Goal: Information Seeking & Learning: Check status

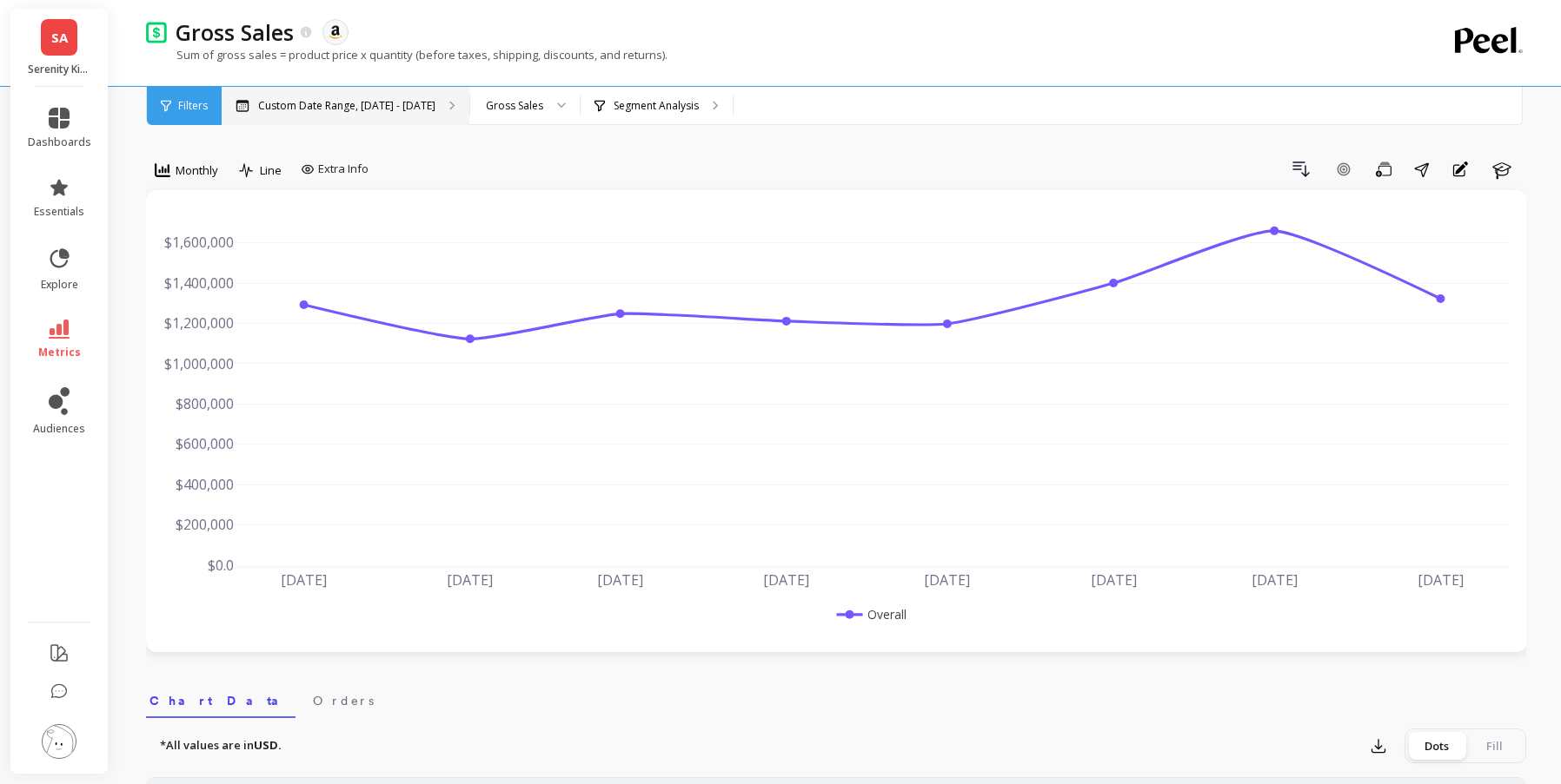
click at [440, 97] on div "Custom Date Range, [DATE] - [DATE]" at bounding box center [345, 106] width 248 height 39
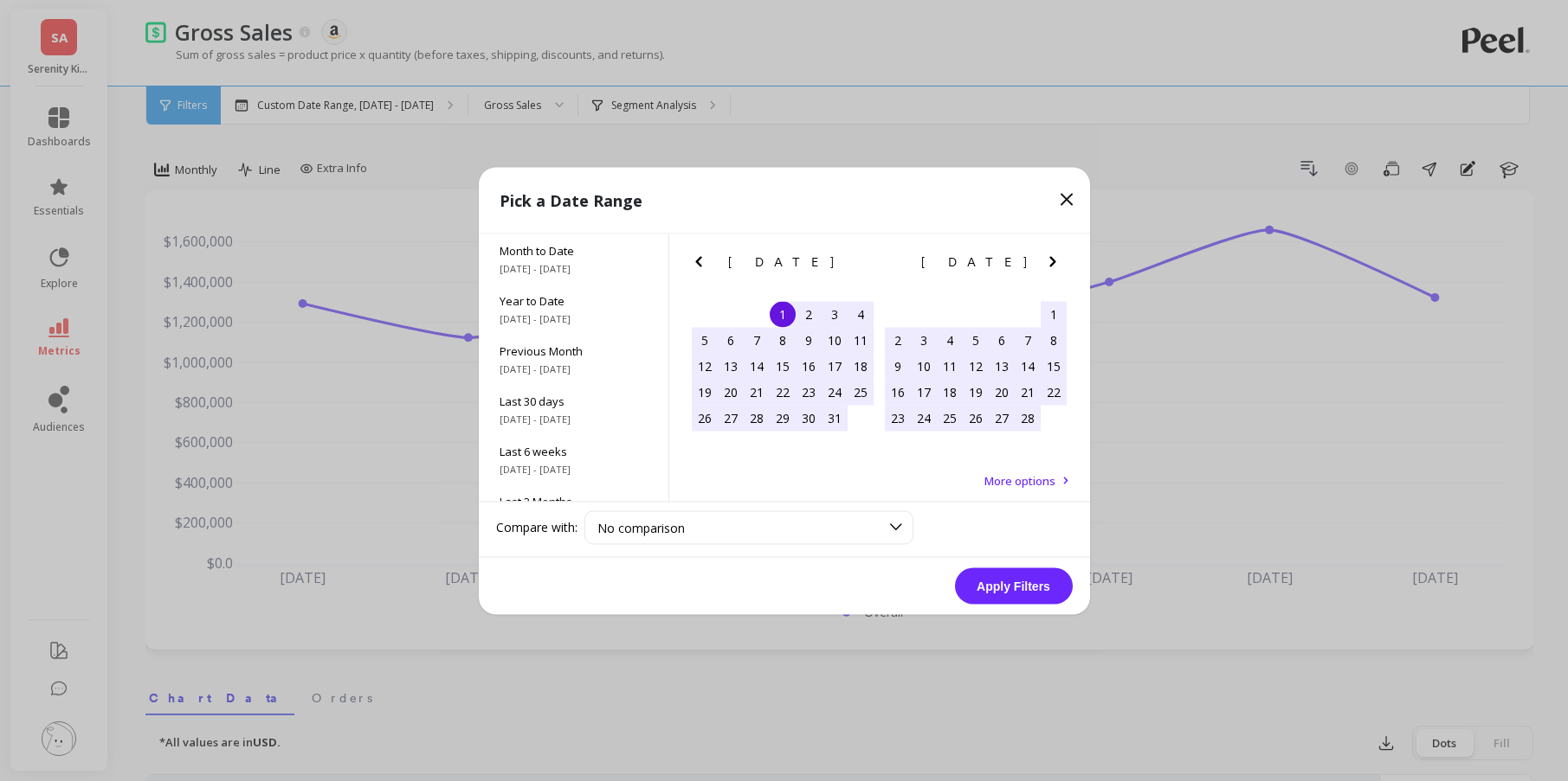
click at [1064, 268] on button "Next Month" at bounding box center [1056, 265] width 28 height 28
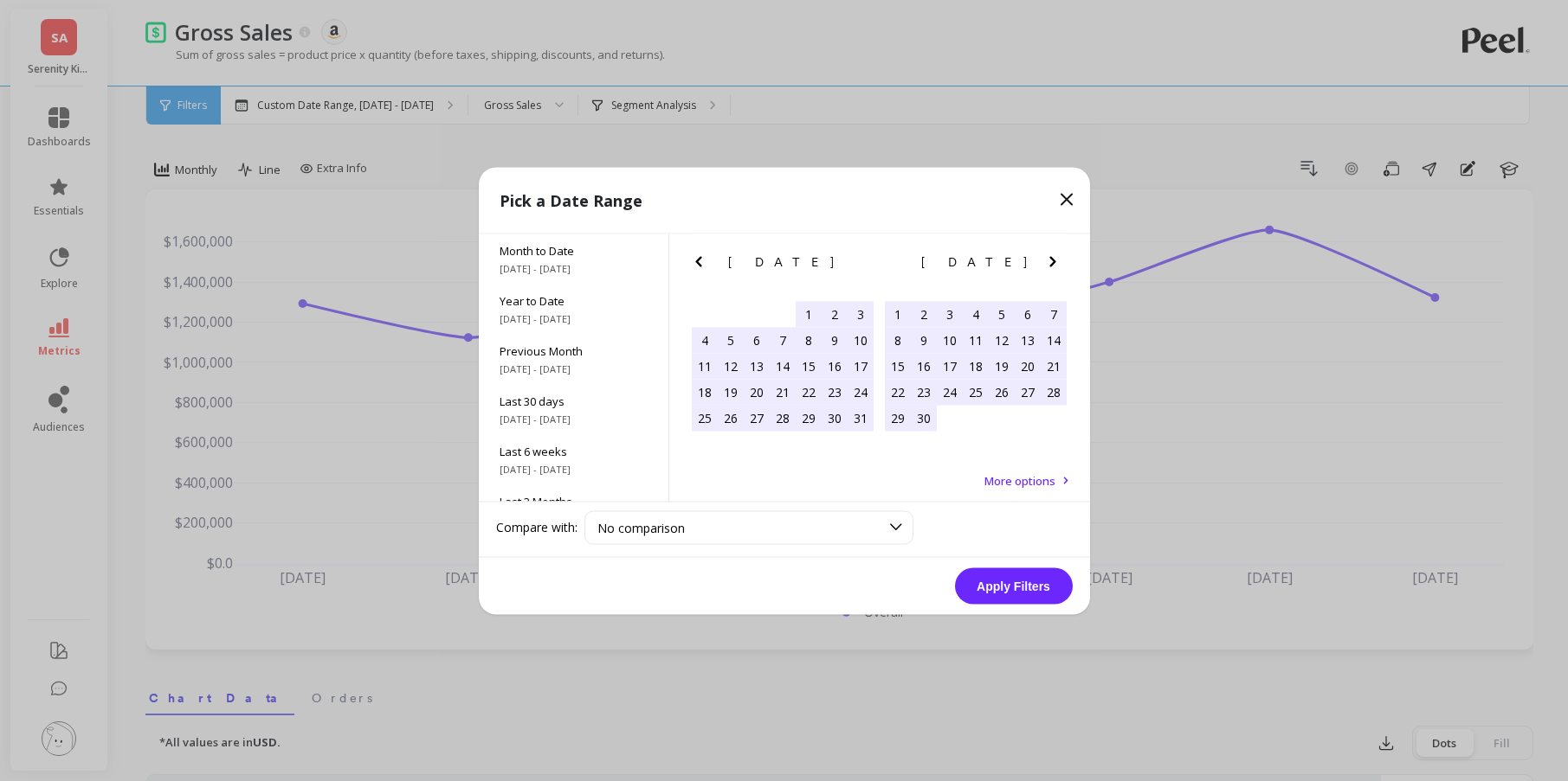
click at [1064, 268] on button "Next Month" at bounding box center [1056, 265] width 28 height 28
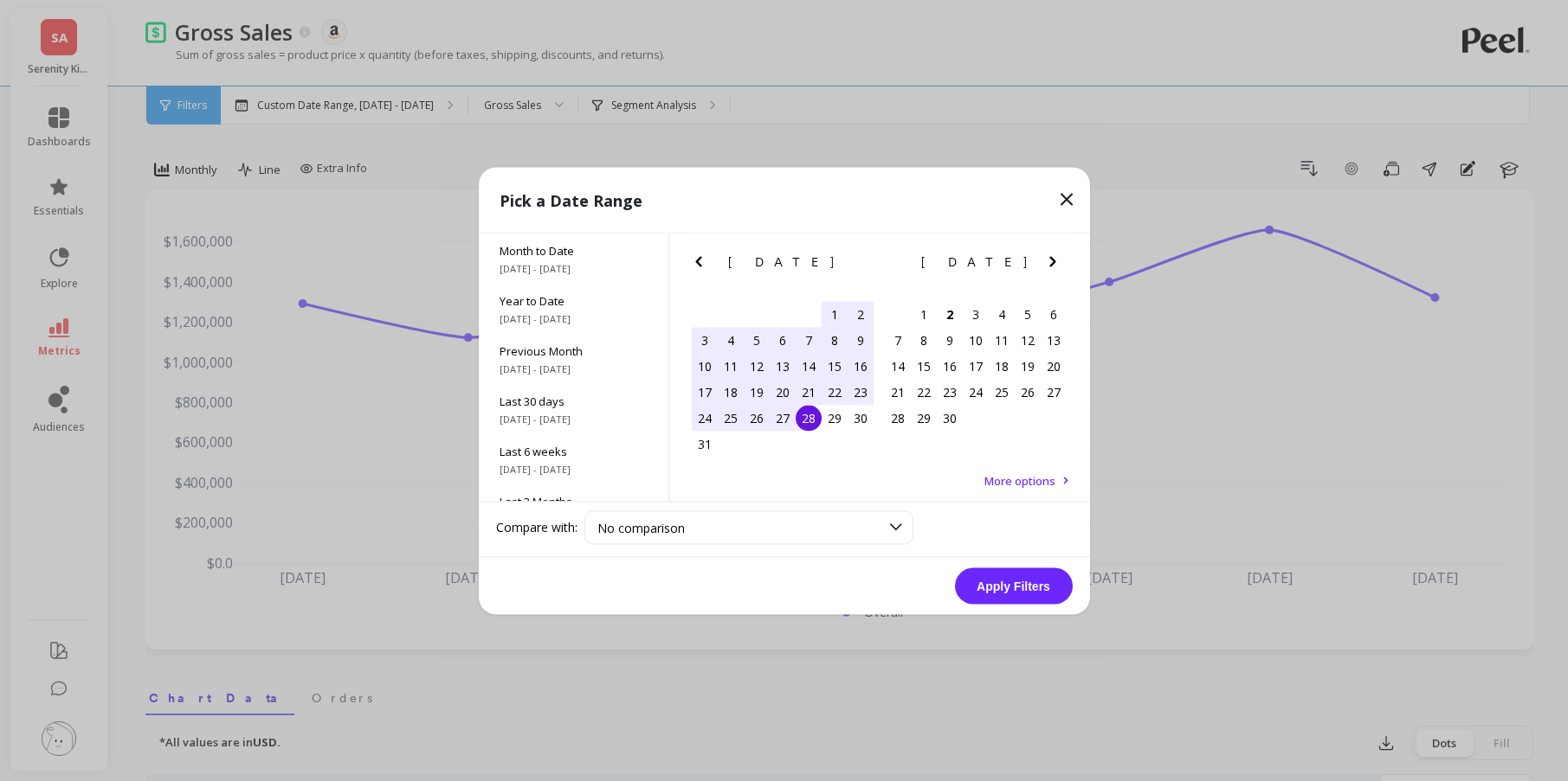
click at [1064, 268] on button "Next Month" at bounding box center [1056, 265] width 28 height 28
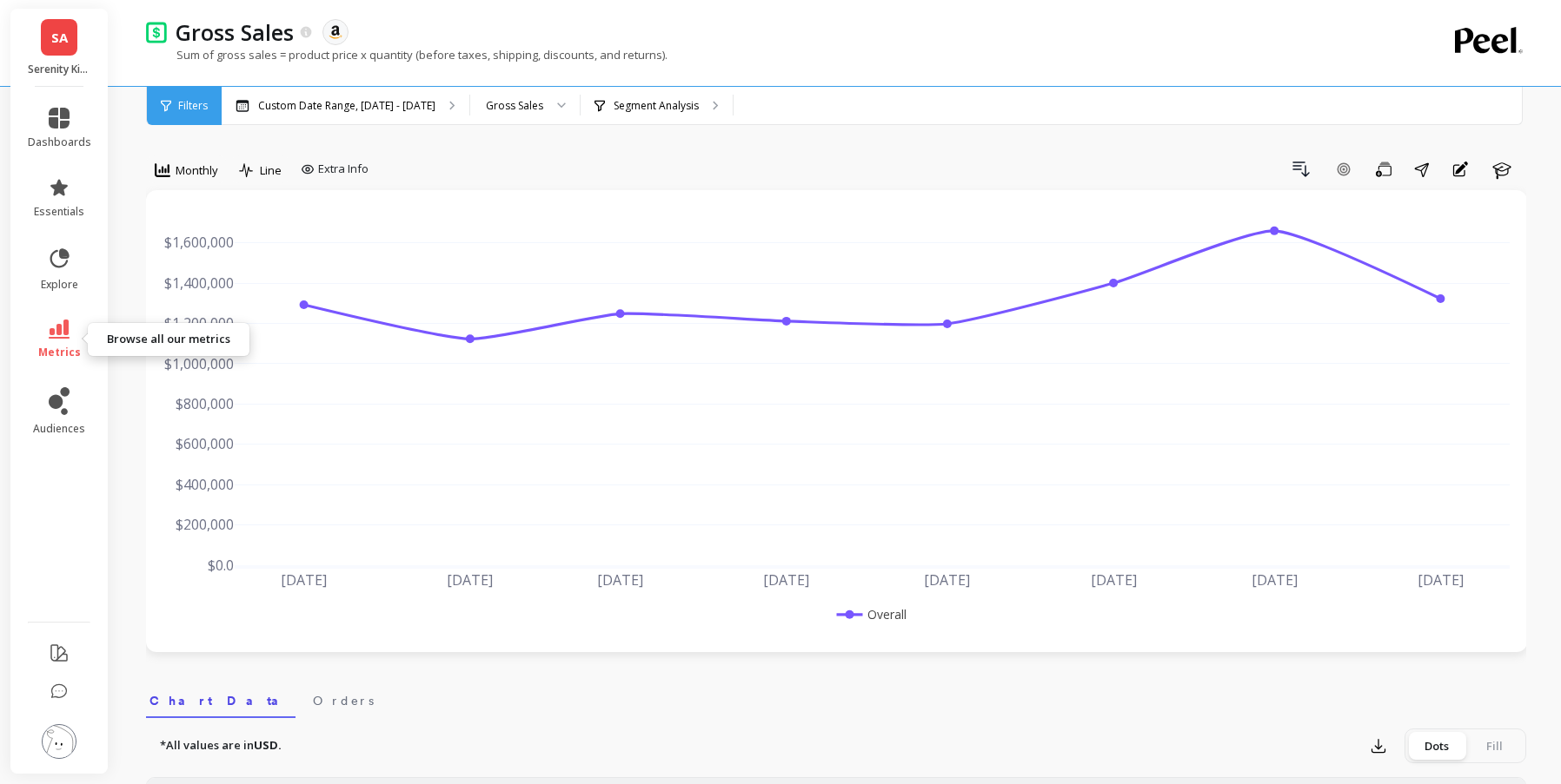
click at [66, 340] on link "metrics" at bounding box center [60, 340] width 63 height 40
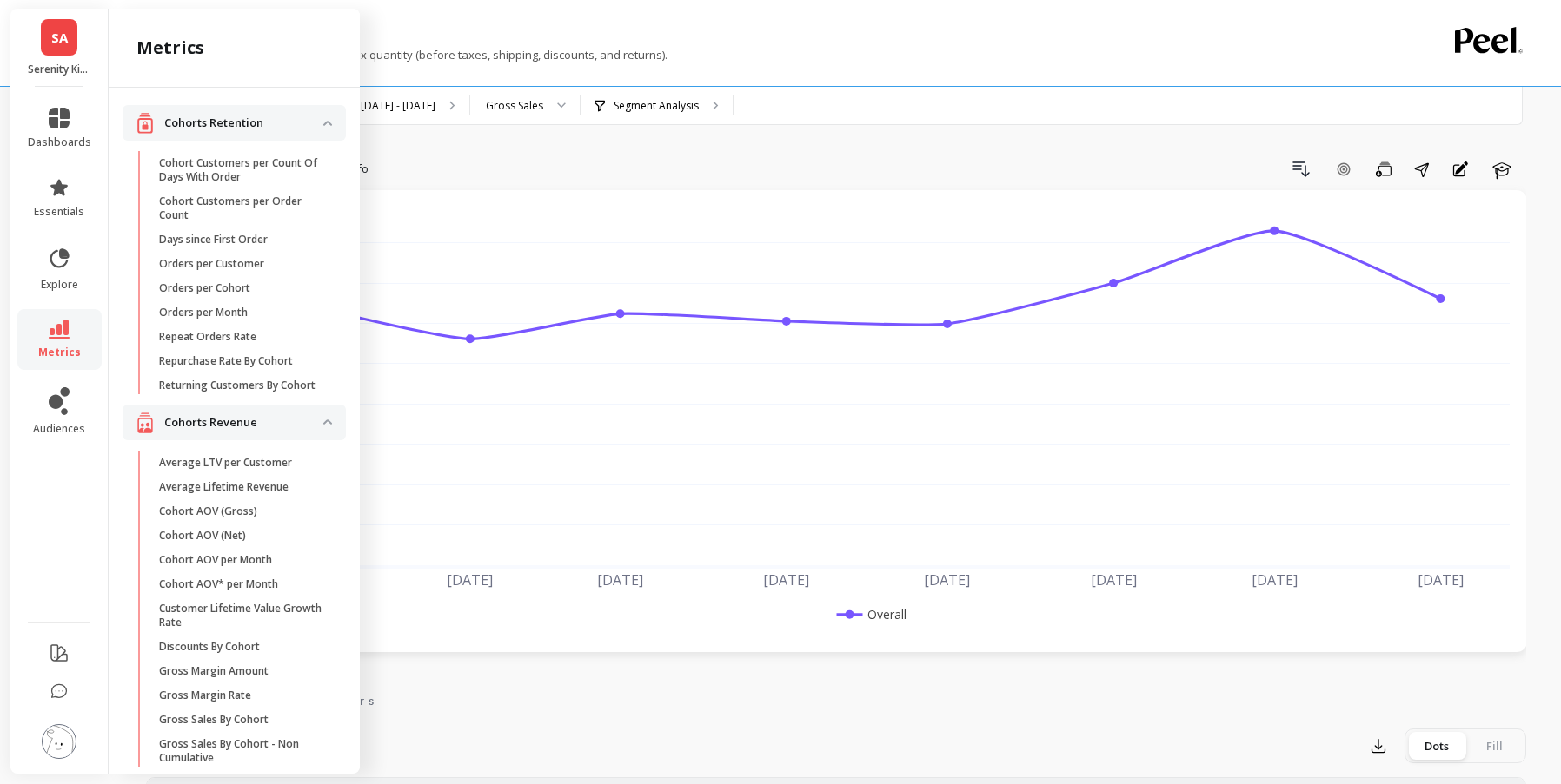
scroll to position [2264, 0]
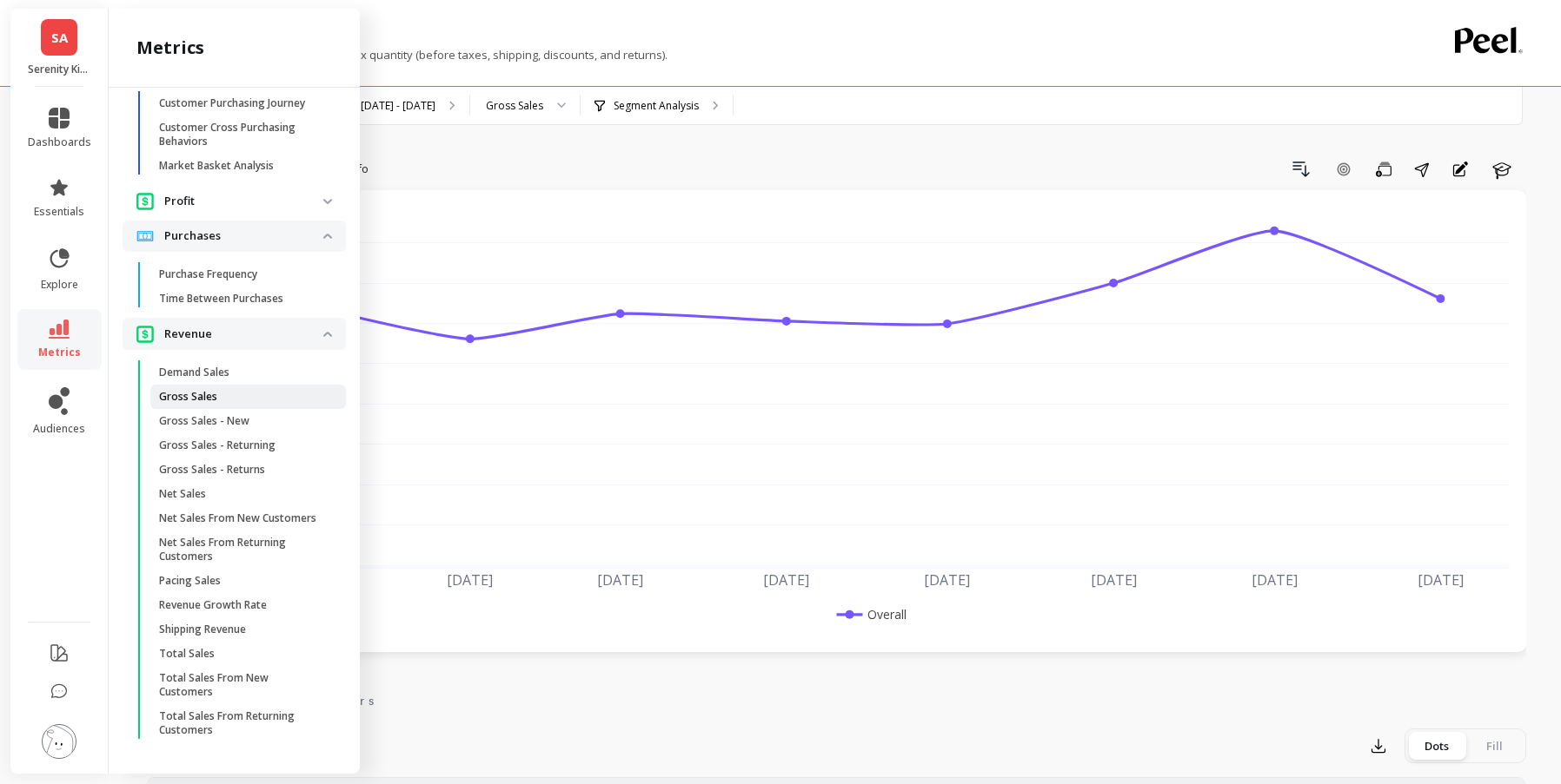
click at [181, 395] on p "Gross Sales" at bounding box center [188, 397] width 58 height 14
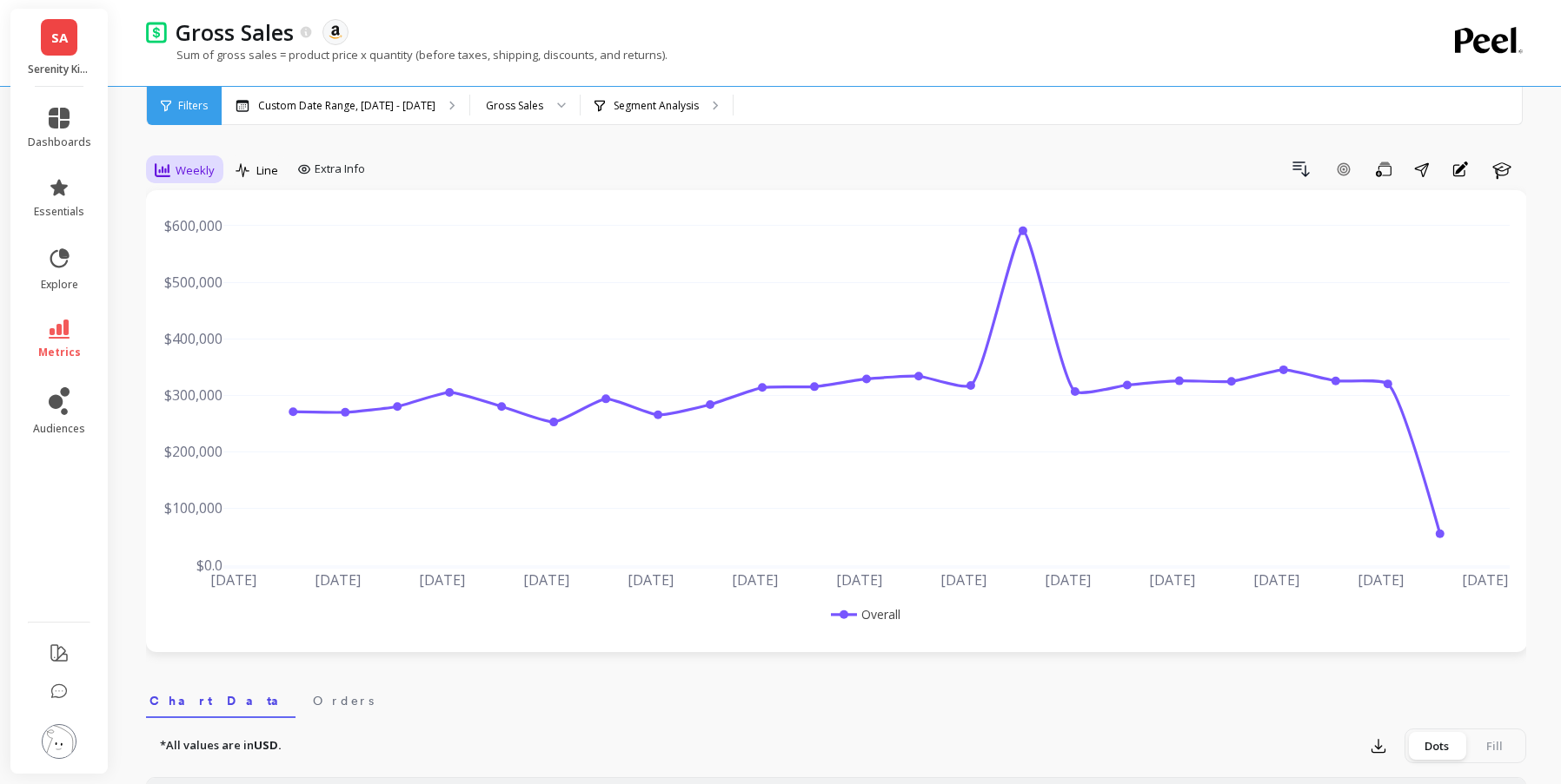
click at [180, 173] on span "Weekly" at bounding box center [195, 170] width 40 height 17
click at [221, 305] on div "Monthly" at bounding box center [210, 308] width 99 height 17
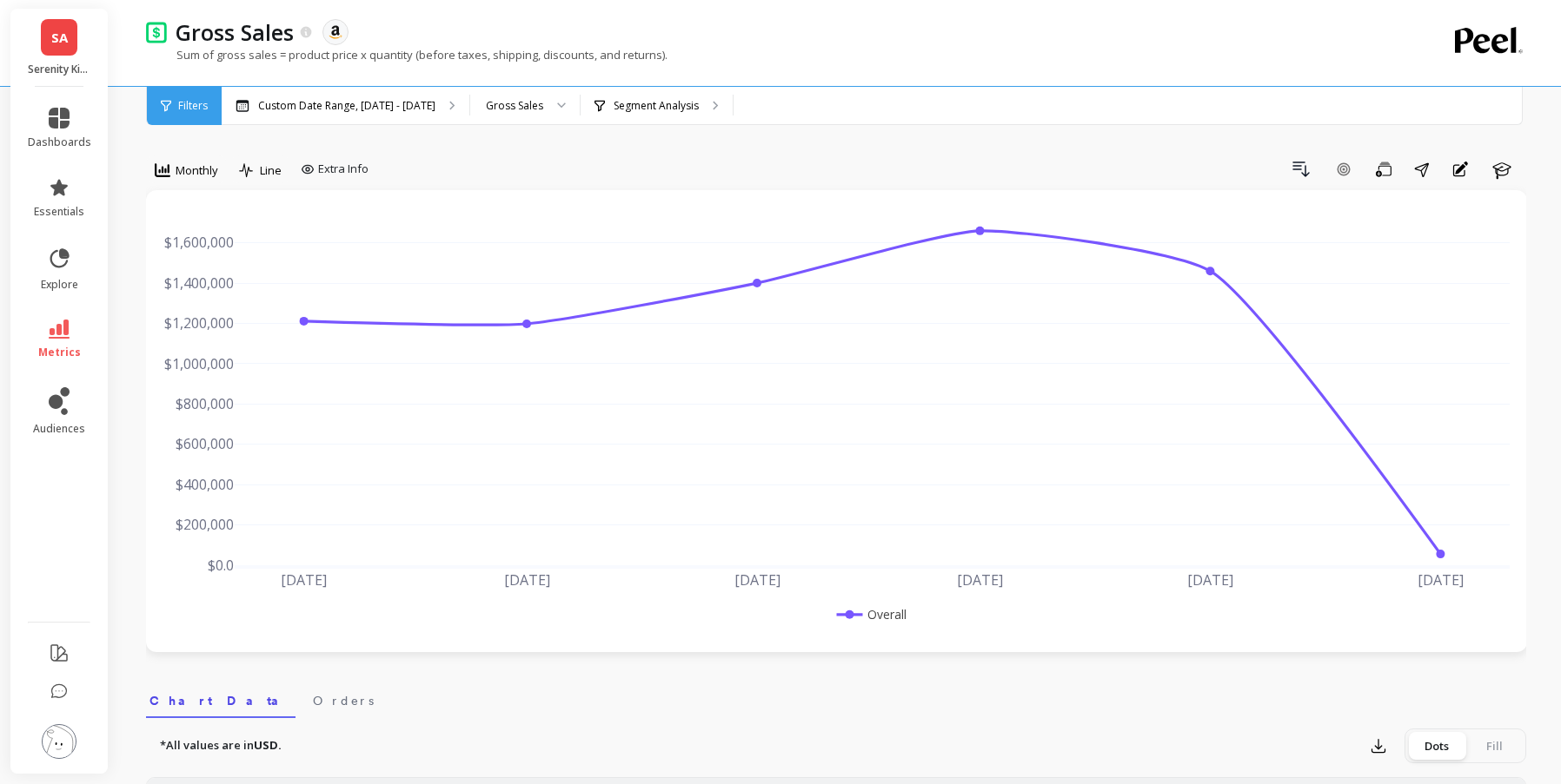
click at [52, 26] on link "SA" at bounding box center [59, 38] width 37 height 37
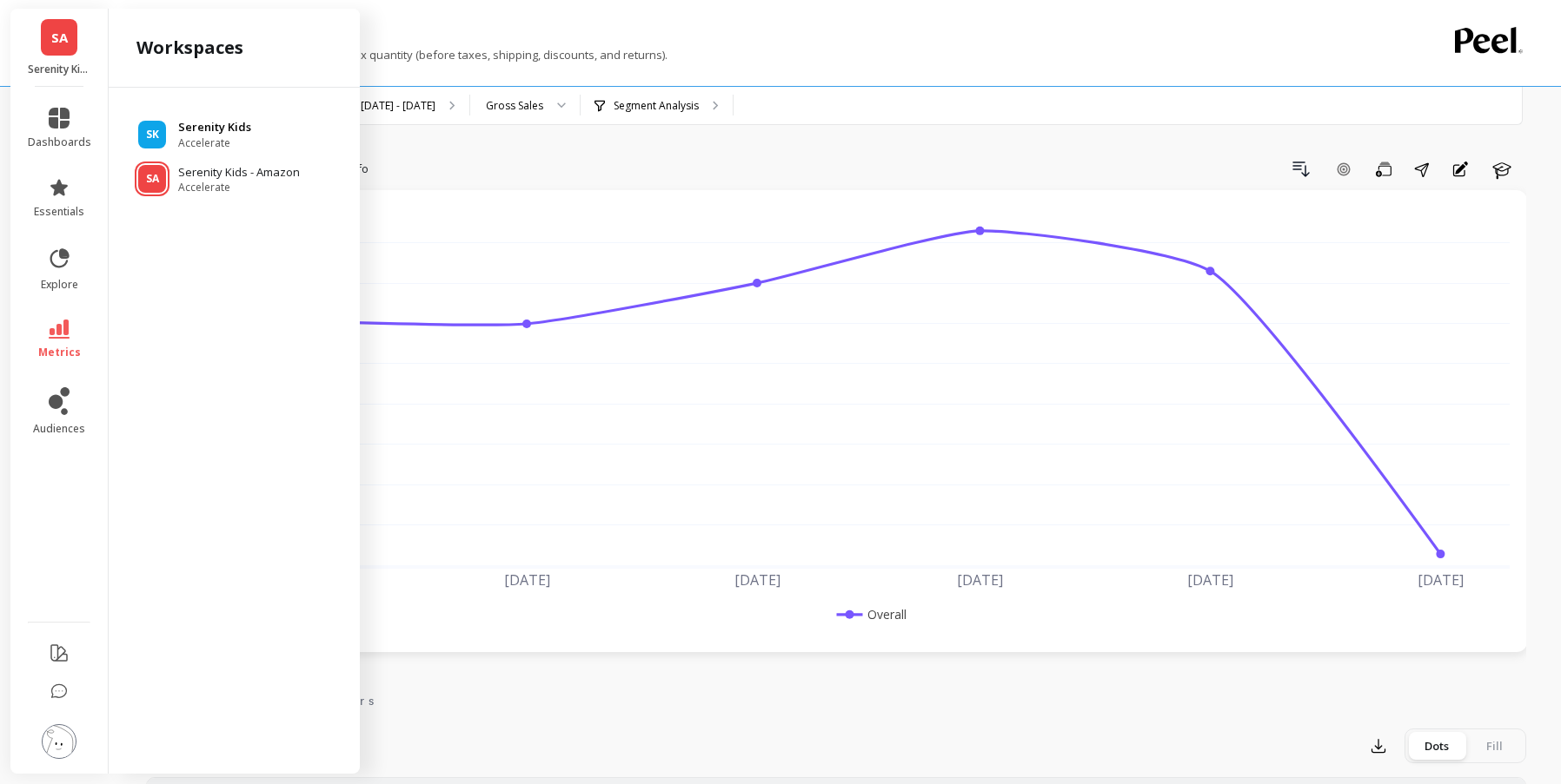
click at [200, 131] on p "Serenity Kids" at bounding box center [214, 128] width 73 height 18
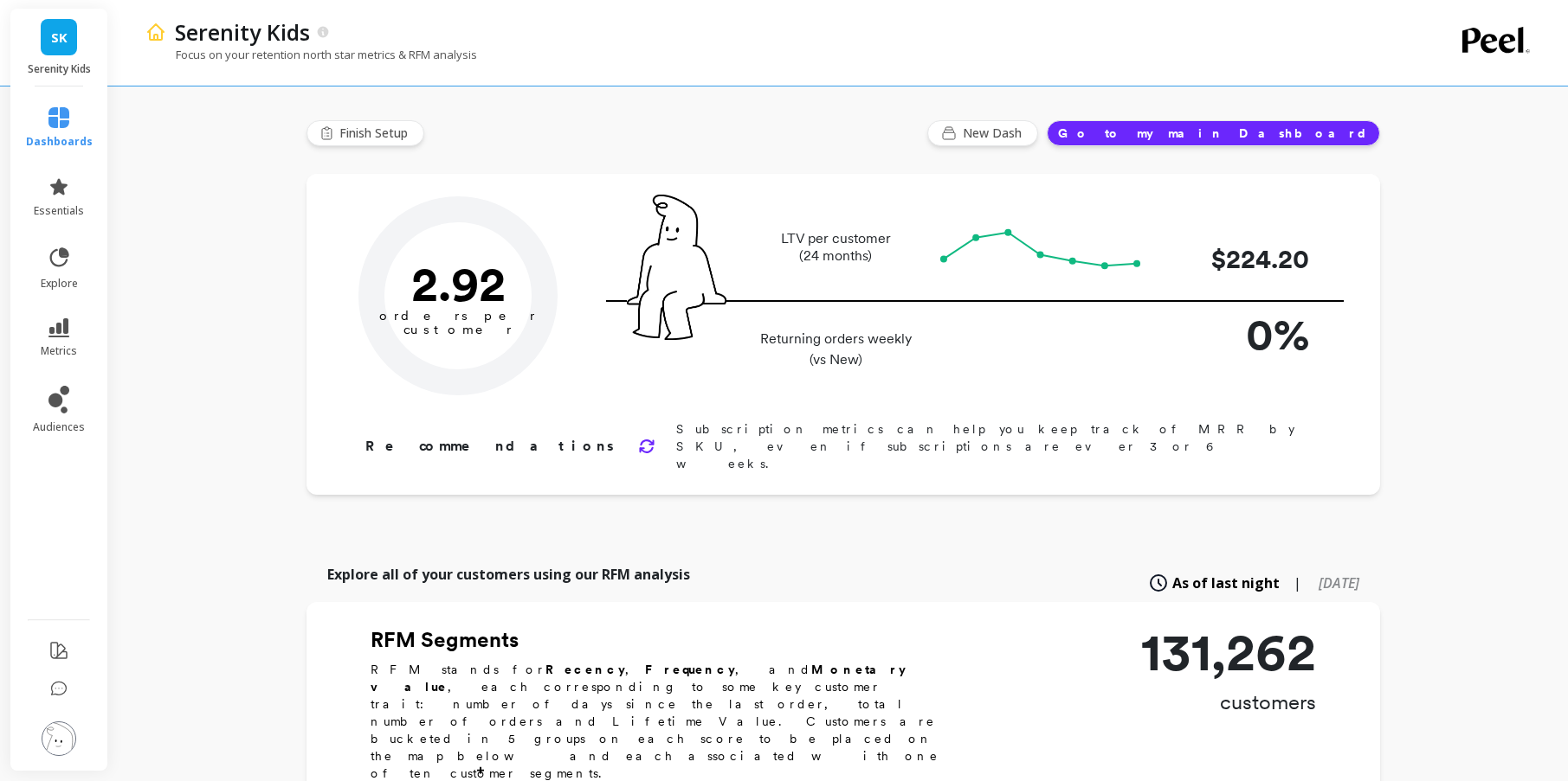
type input "Champions"
type input "11351"
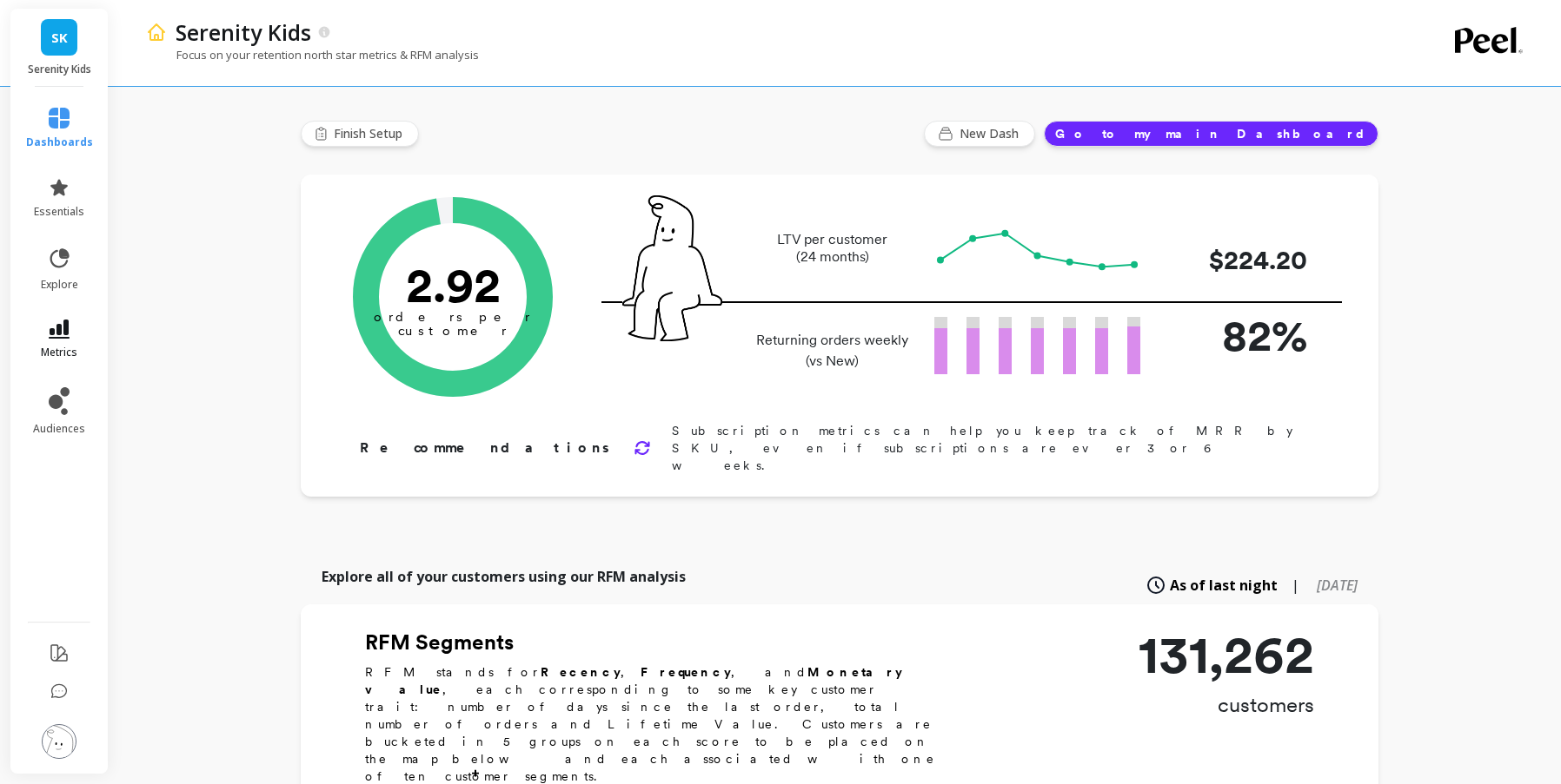
click at [70, 331] on link "metrics" at bounding box center [60, 340] width 67 height 40
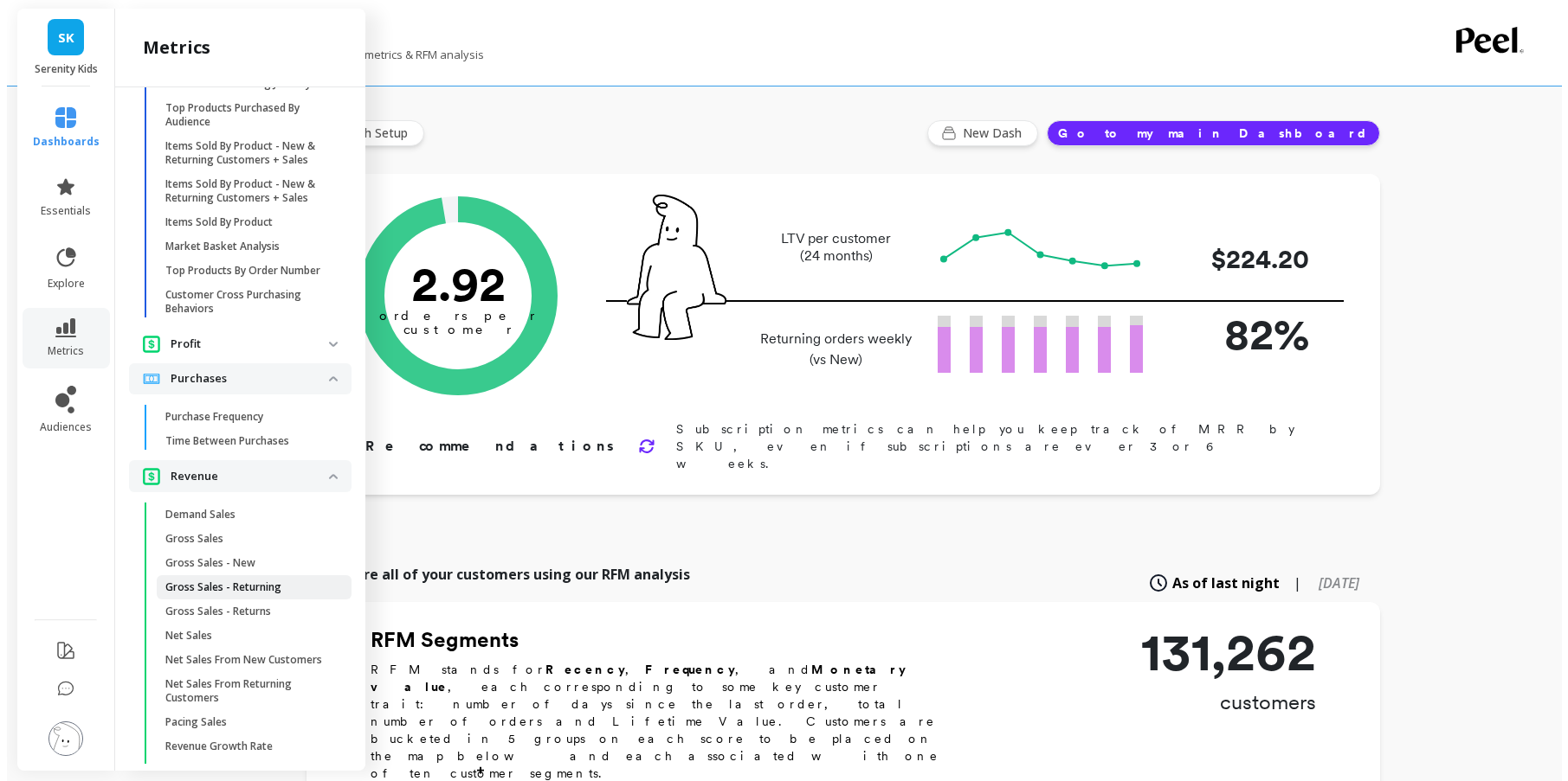
scroll to position [2811, 0]
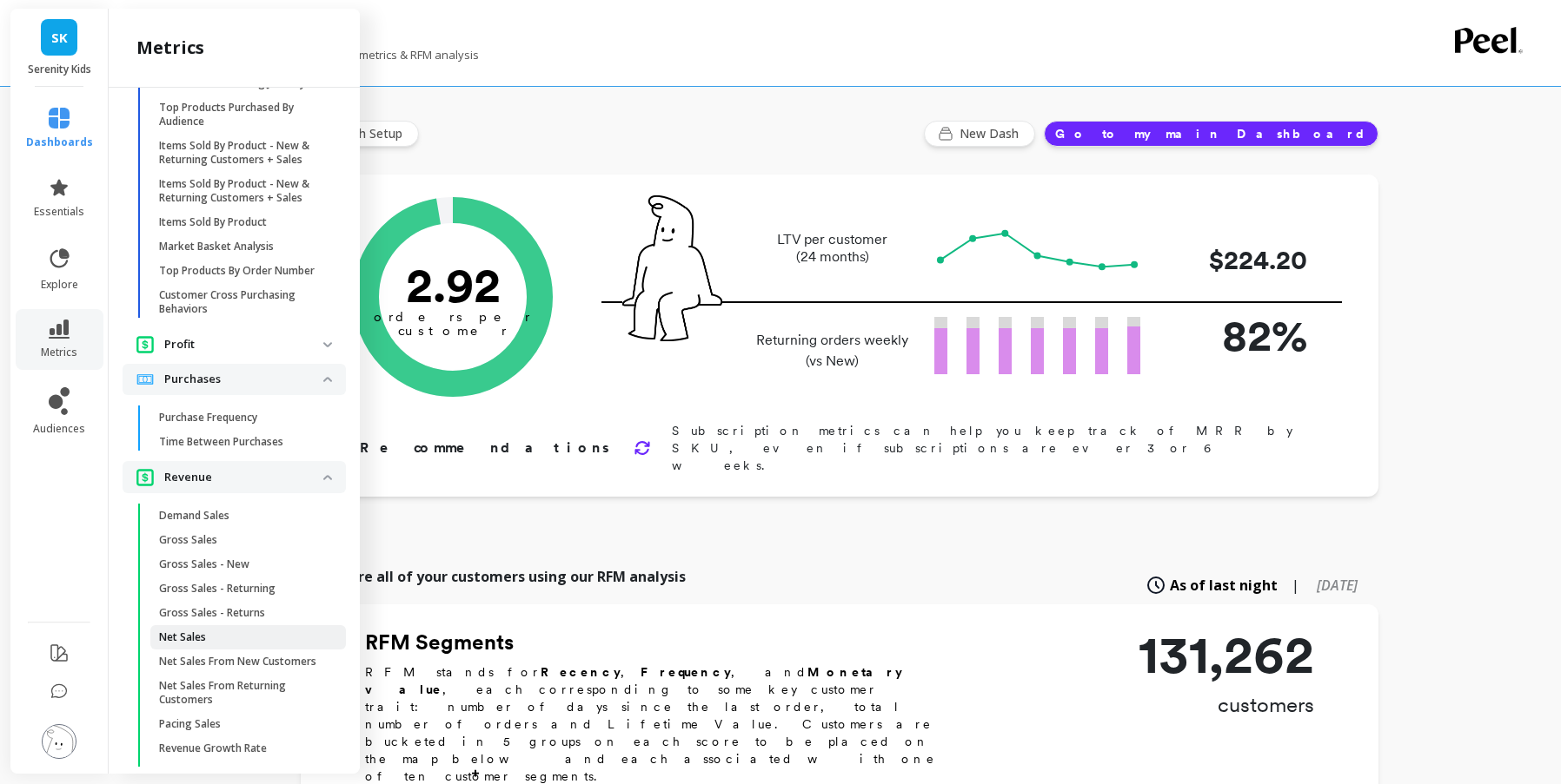
click at [220, 644] on span "Net Sales" at bounding box center [242, 637] width 166 height 14
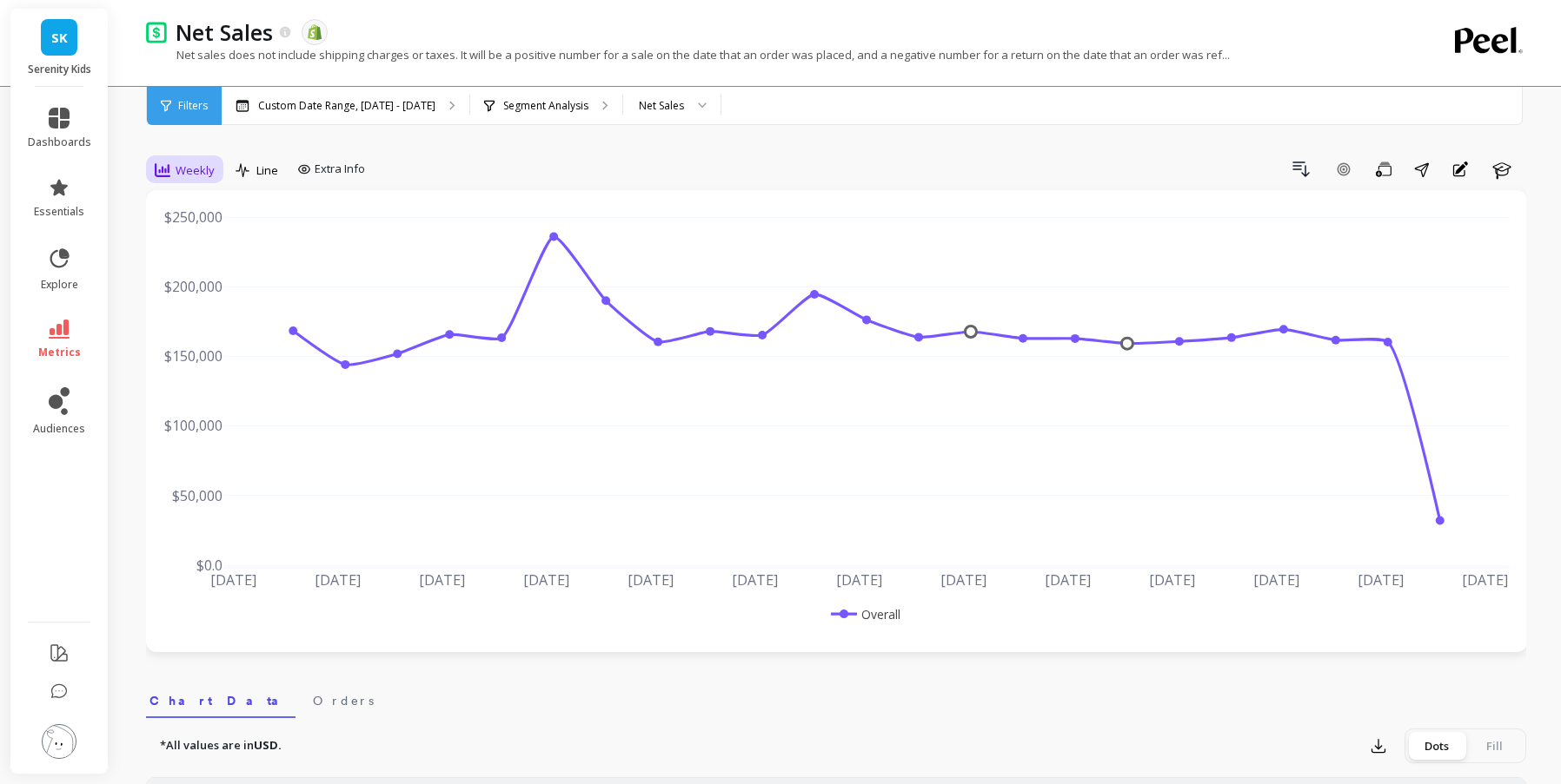
click at [182, 179] on div "Weekly" at bounding box center [184, 170] width 60 height 21
click at [213, 300] on div "Monthly" at bounding box center [210, 308] width 99 height 17
